Goal: Check status

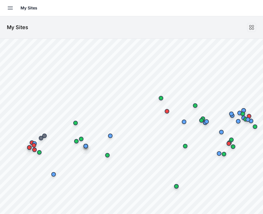
click at [1, 8] on div "Open sidebar My Sites" at bounding box center [131, 8] width 263 height 16
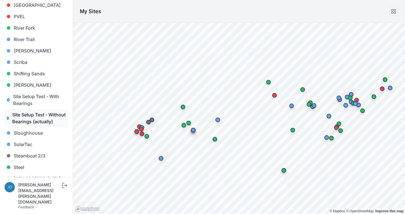
scroll to position [502, 0]
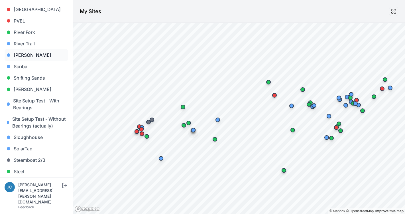
click at [19, 49] on link "[PERSON_NAME]" at bounding box center [37, 54] width 64 height 11
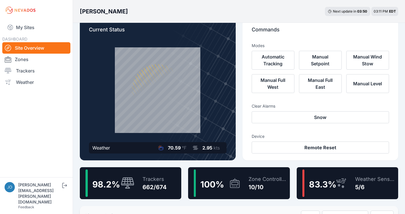
scroll to position [23, 0]
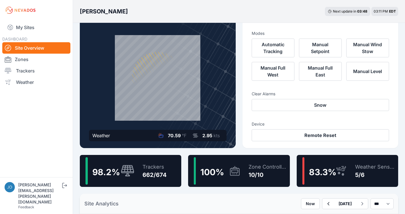
click at [151, 174] on div "662/674" at bounding box center [155, 175] width 24 height 8
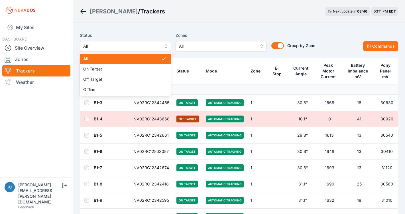
click at [99, 46] on span "All" at bounding box center [121, 46] width 76 height 7
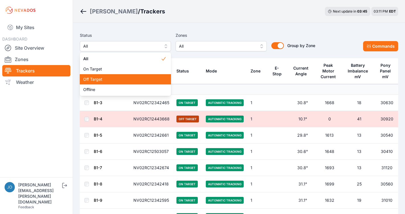
click at [104, 81] on span "Off Target" at bounding box center [122, 79] width 78 height 6
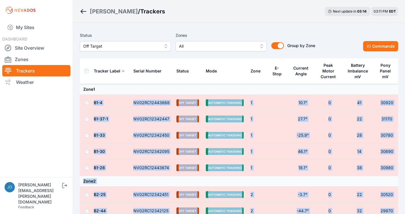
drag, startPoint x: 112, startPoint y: 148, endPoint x: 169, endPoint y: 86, distance: 85.1
copy tbody "Lore 1 I4-4 DO85SI54386595 Ame Consec Adipiscin Elitsedd 1 92.1° 6 28 99754 E0-…"
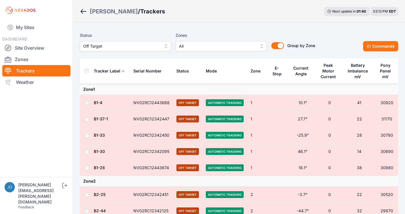
click at [230, 58] on th "Mode" at bounding box center [224, 71] width 45 height 26
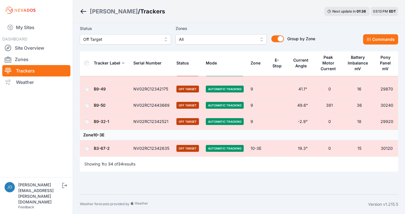
scroll to position [585, 0]
drag, startPoint x: 170, startPoint y: 148, endPoint x: 137, endPoint y: 141, distance: 33.8
click at [137, 141] on td "NV02RC12342635" at bounding box center [151, 148] width 43 height 16
copy td "NV02RC12342635"
drag, startPoint x: 304, startPoint y: 147, endPoint x: 293, endPoint y: 147, distance: 11.1
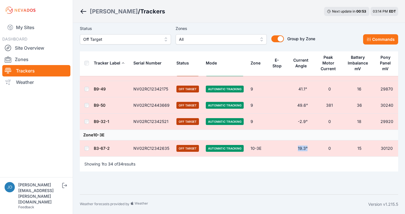
click at [263, 147] on td "19.3°" at bounding box center [302, 148] width 27 height 16
copy td "19.3°"
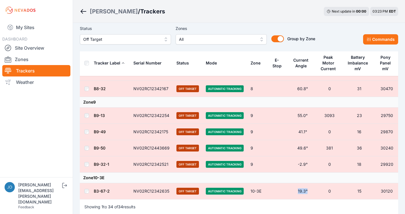
scroll to position [543, 0]
click at [97, 115] on link "B9-13" at bounding box center [99, 115] width 11 height 5
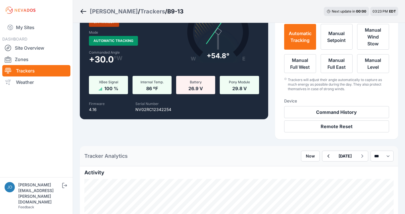
scroll to position [24, 0]
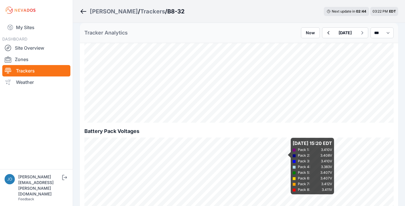
scroll to position [469, 0]
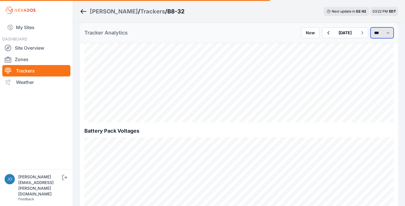
select select "******"
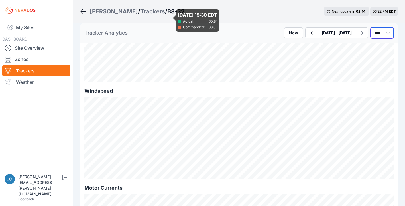
scroll to position [327, 0]
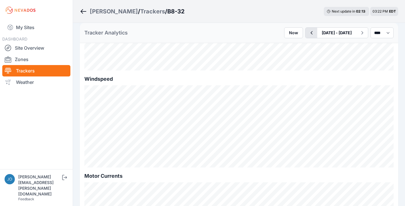
click at [308, 31] on icon "button" at bounding box center [311, 32] width 7 height 7
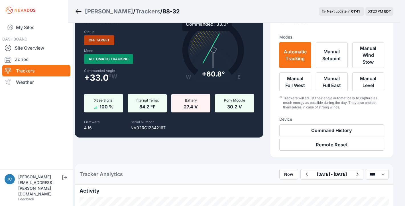
scroll to position [13, 5]
